Goal: Task Accomplishment & Management: Complete application form

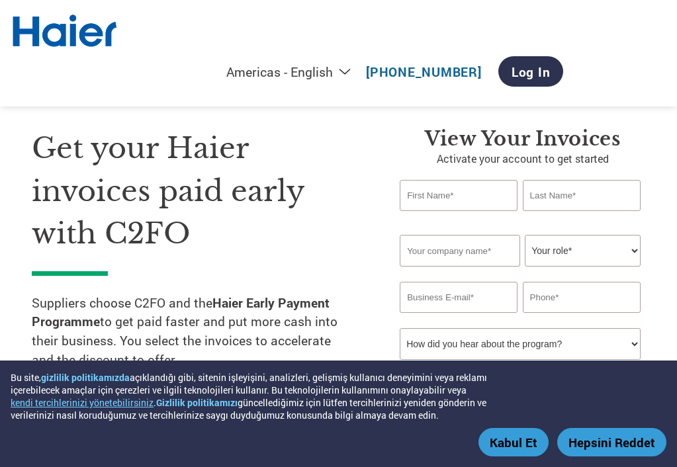
select select "en-[GEOGRAPHIC_DATA]"
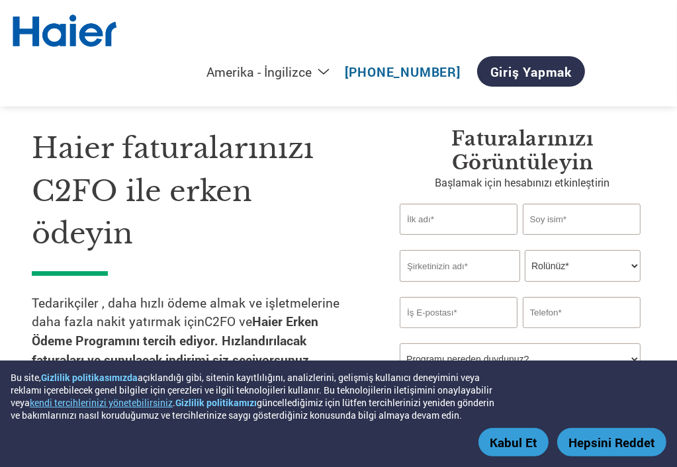
click at [440, 220] on input "text" at bounding box center [459, 219] width 118 height 31
type input "ilke"
click at [548, 222] on input "text" at bounding box center [582, 219] width 118 height 31
type input "[PERSON_NAME]"
click at [499, 267] on input "text" at bounding box center [460, 266] width 121 height 32
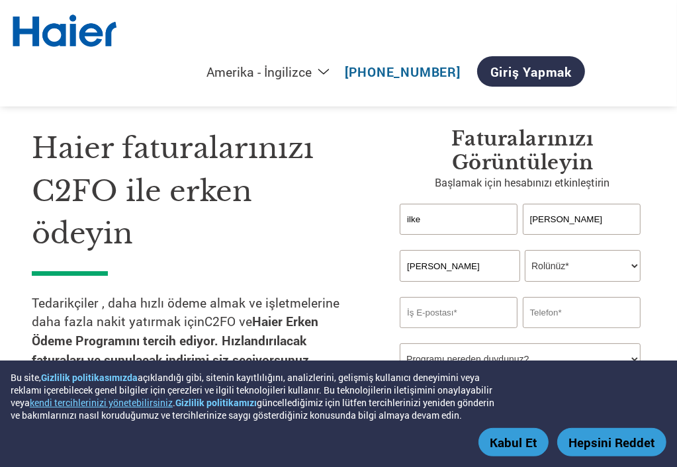
type input "[PERSON_NAME]"
click at [559, 271] on select "Rolünüz* Mali İşler Direktörü Kontrolör Kredi Yöneticisi Finans Direktörü [PERS…" at bounding box center [582, 266] width 115 height 32
select select "OFFICE_MANAGER"
click at [525, 250] on select "Rolünüz* Mali İşler Direktörü Kontrolör Kredi Yöneticisi Finans Direktörü [PERS…" at bounding box center [582, 266] width 115 height 32
click at [448, 307] on input "email" at bounding box center [459, 312] width 118 height 31
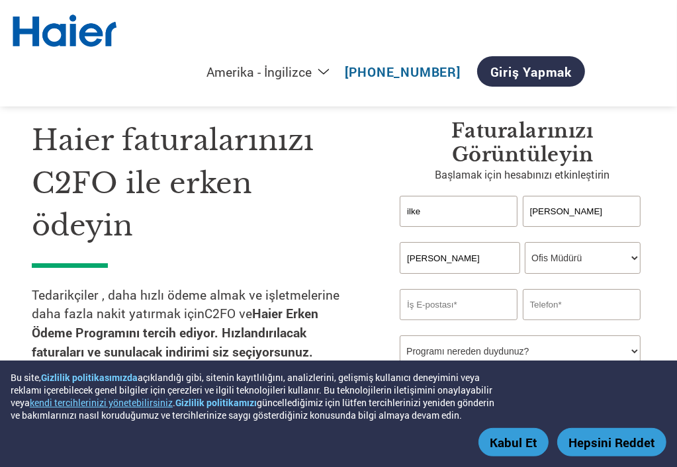
scroll to position [132, 0]
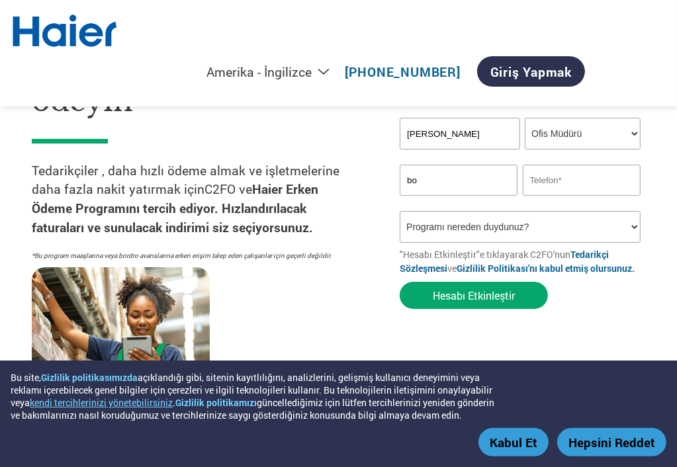
type input "b"
type input "[EMAIL_ADDRESS][DOMAIN_NAME]"
click at [540, 181] on input "text" at bounding box center [582, 180] width 118 height 31
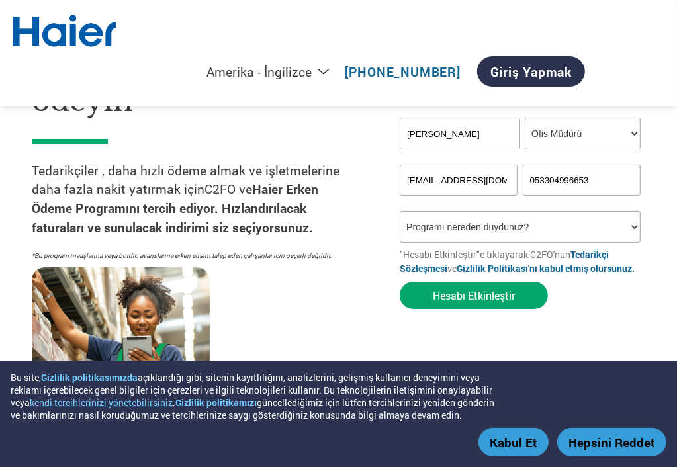
type input "053304996653"
click at [494, 218] on select "Programı nereden duydunuz? Bir mektup aldım E-posta Sosyal Medya Çevrimiçi Aram…" at bounding box center [520, 227] width 240 height 32
select select "Other"
click at [400, 211] on select "Programı nereden duydunuz? Bir mektup aldım E-posta Sosyal Medya Çevrimiçi Aram…" at bounding box center [520, 227] width 240 height 32
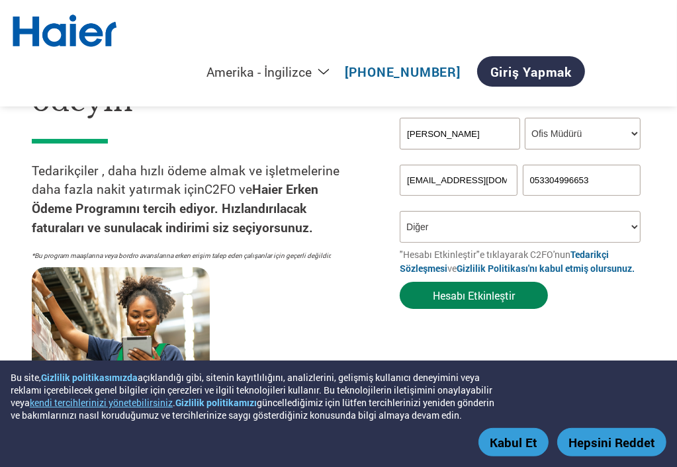
click at [468, 301] on font "Hesabı Etkinleştir" at bounding box center [474, 296] width 82 height 14
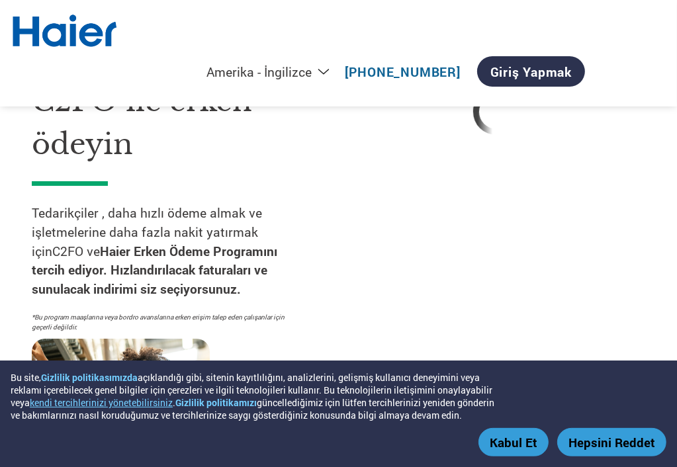
select select "en-GB"
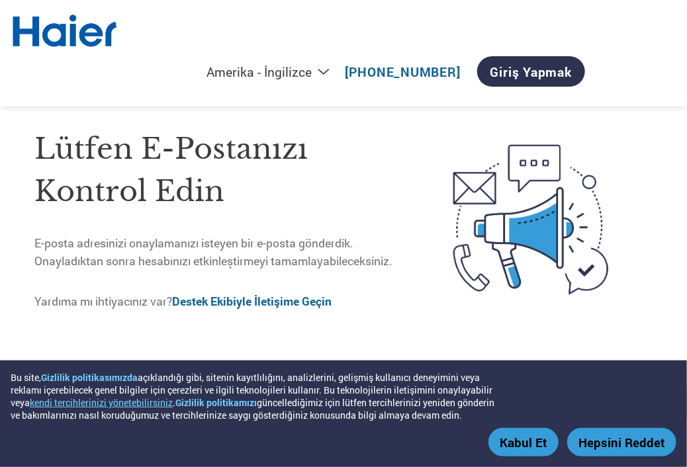
click at [528, 443] on font "Kabul Et" at bounding box center [524, 442] width 48 height 17
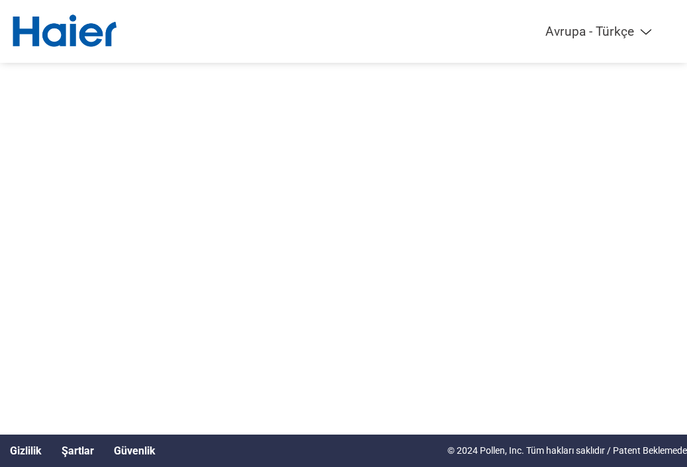
select select "tr-TR"
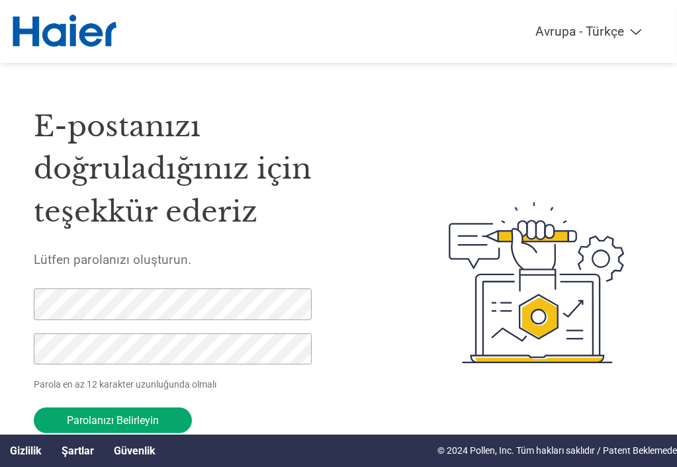
scroll to position [48, 0]
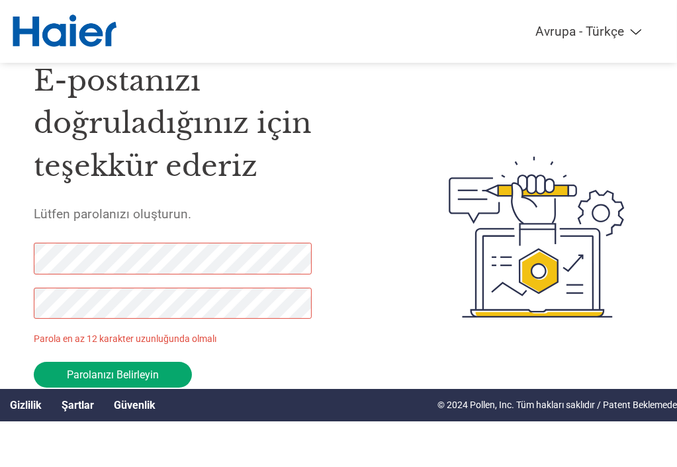
click at [169, 240] on div "E-postanızı doğruladığınız için teşekkür ederiz Lütfen parolanızı oluşturun. Pa…" at bounding box center [216, 237] width 365 height 394
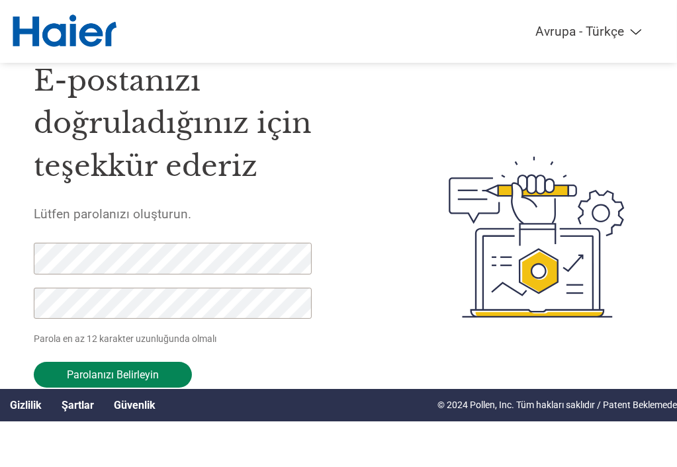
click at [168, 370] on input "Parolanızı Belirleyin" at bounding box center [113, 375] width 158 height 26
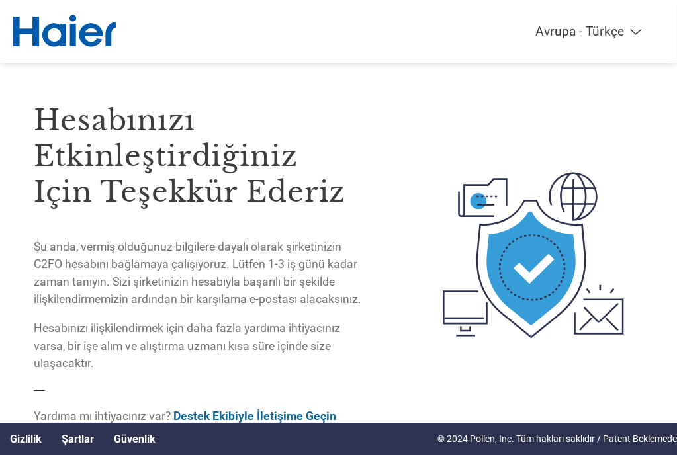
scroll to position [13, 0]
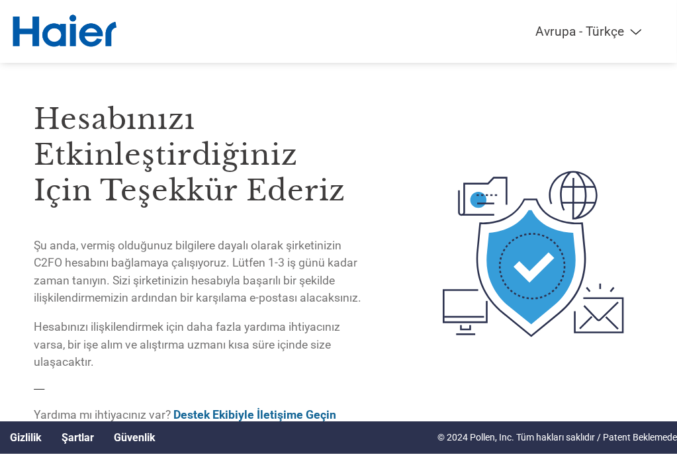
click at [90, 30] on img at bounding box center [64, 31] width 109 height 36
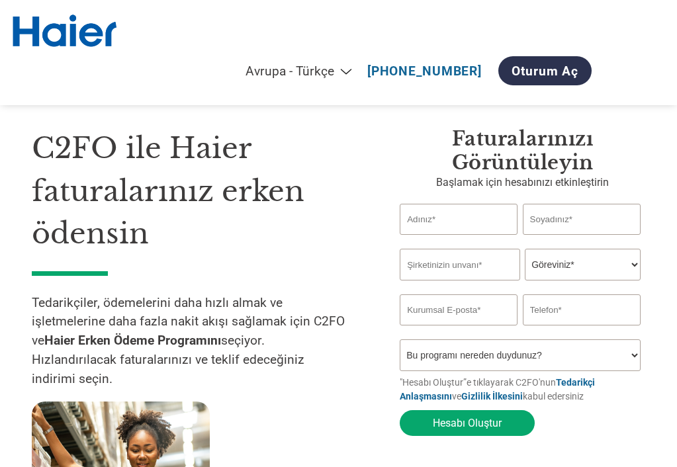
select select "tr-TR"
click at [592, 56] on link "Oturum Aç" at bounding box center [545, 70] width 93 height 29
